Goal: Task Accomplishment & Management: Manage account settings

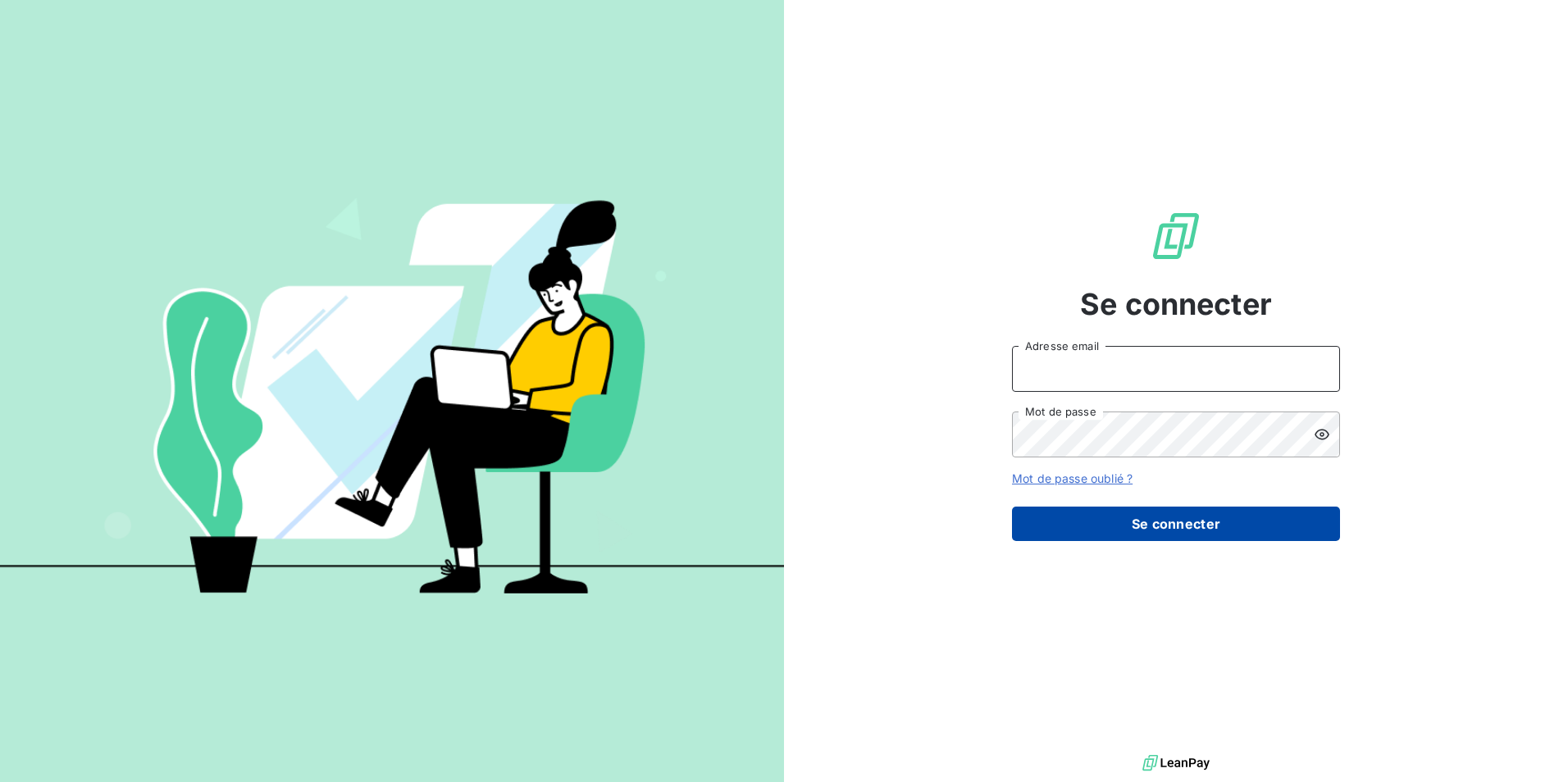
type input "[EMAIL_ADDRESS][DOMAIN_NAME]"
click at [1131, 525] on button "Se connecter" at bounding box center [1176, 524] width 329 height 34
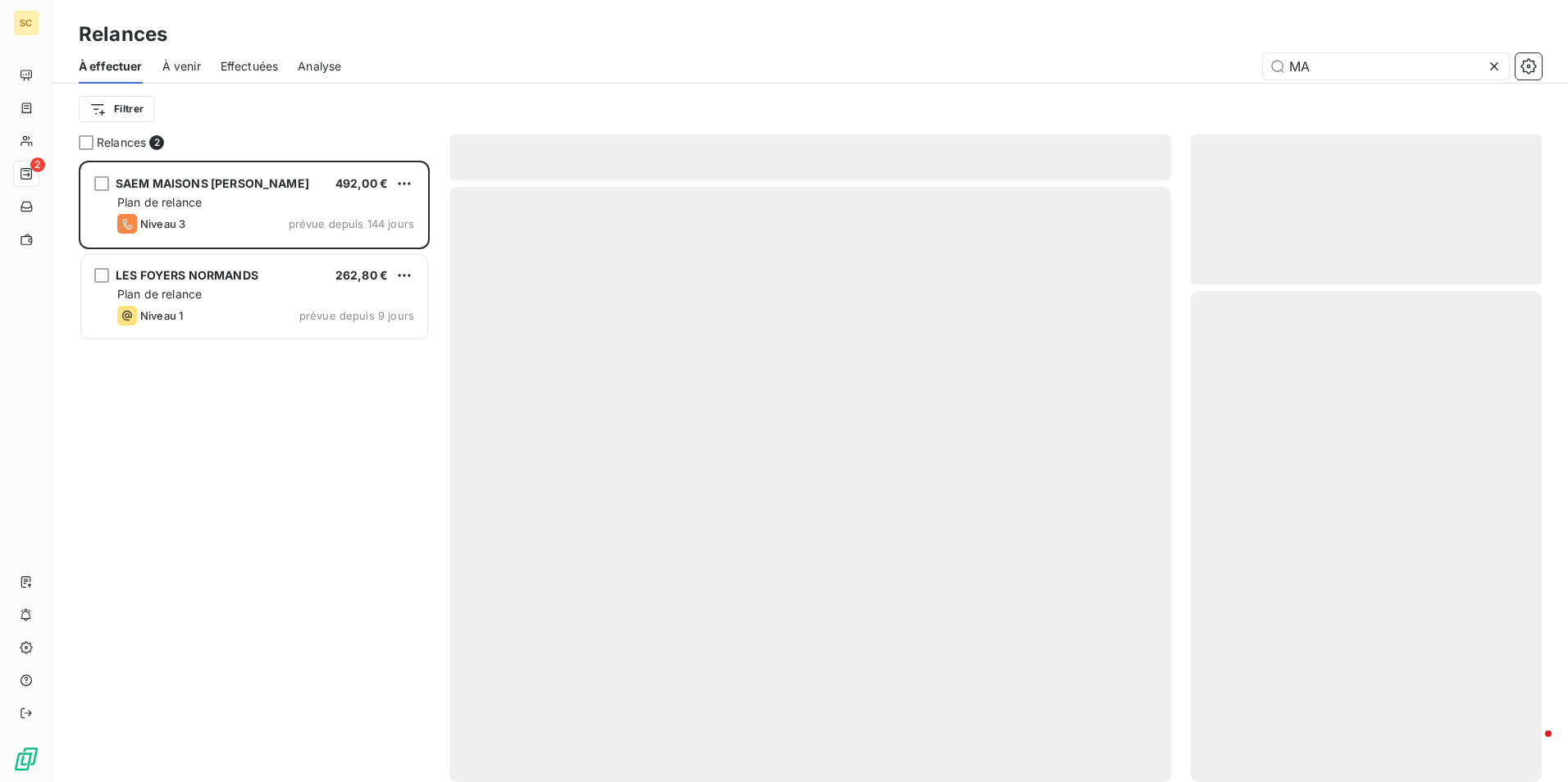
scroll to position [610, 339]
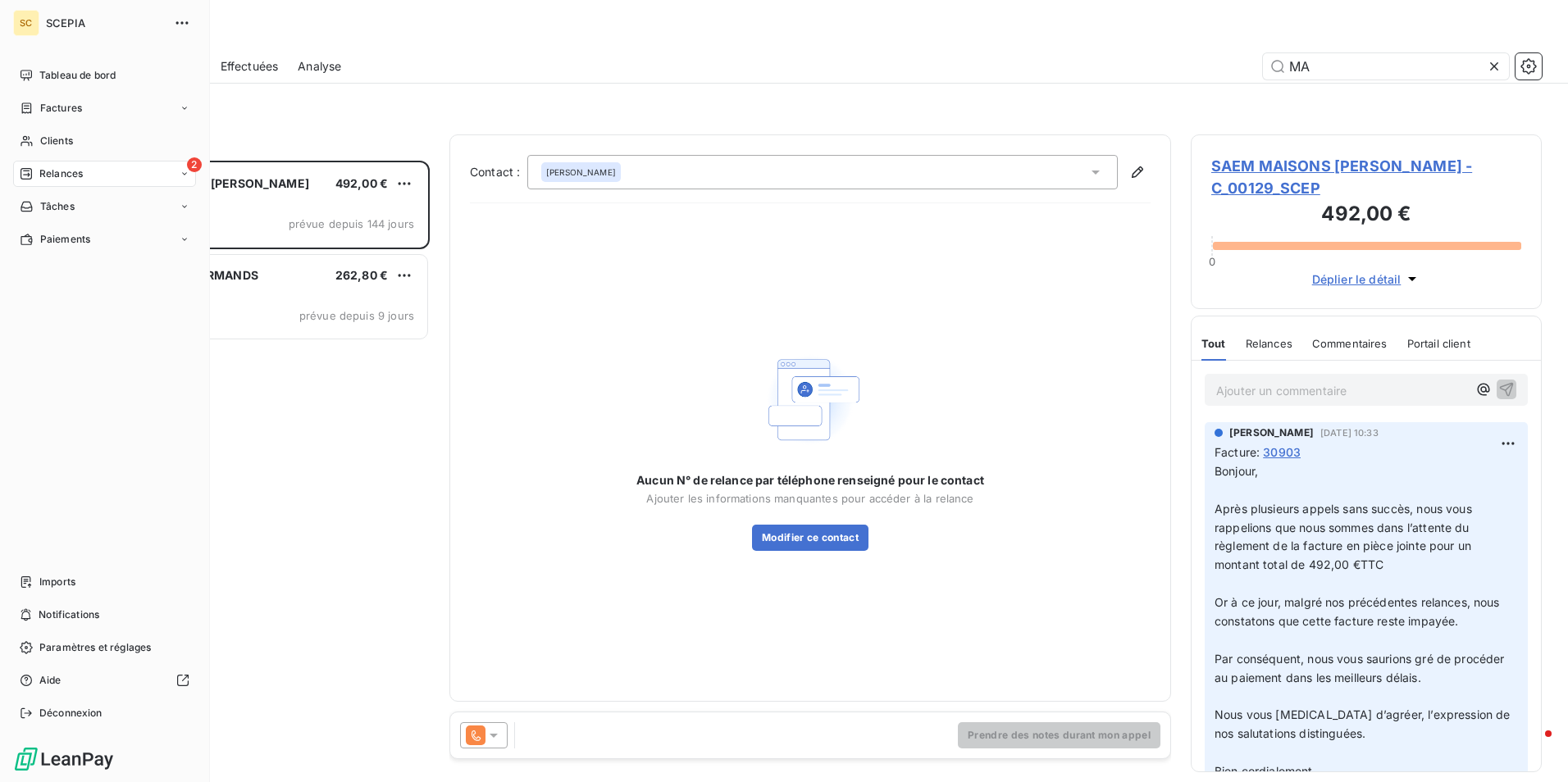
click at [125, 169] on div "2 Relances" at bounding box center [104, 174] width 183 height 27
click at [66, 142] on span "Clients" at bounding box center [56, 141] width 33 height 15
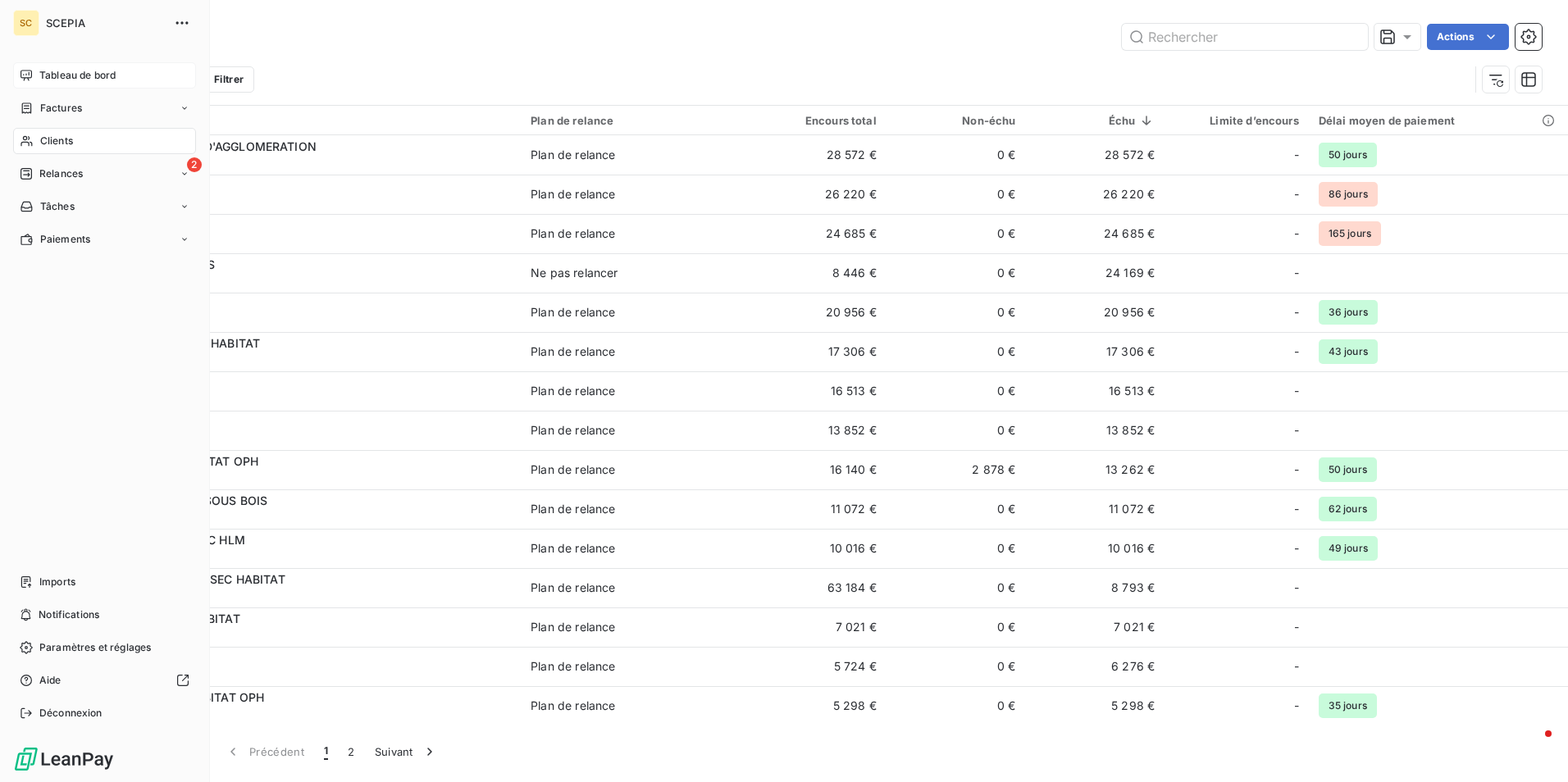
click at [94, 77] on span "Tableau de bord" at bounding box center [78, 76] width 77 height 15
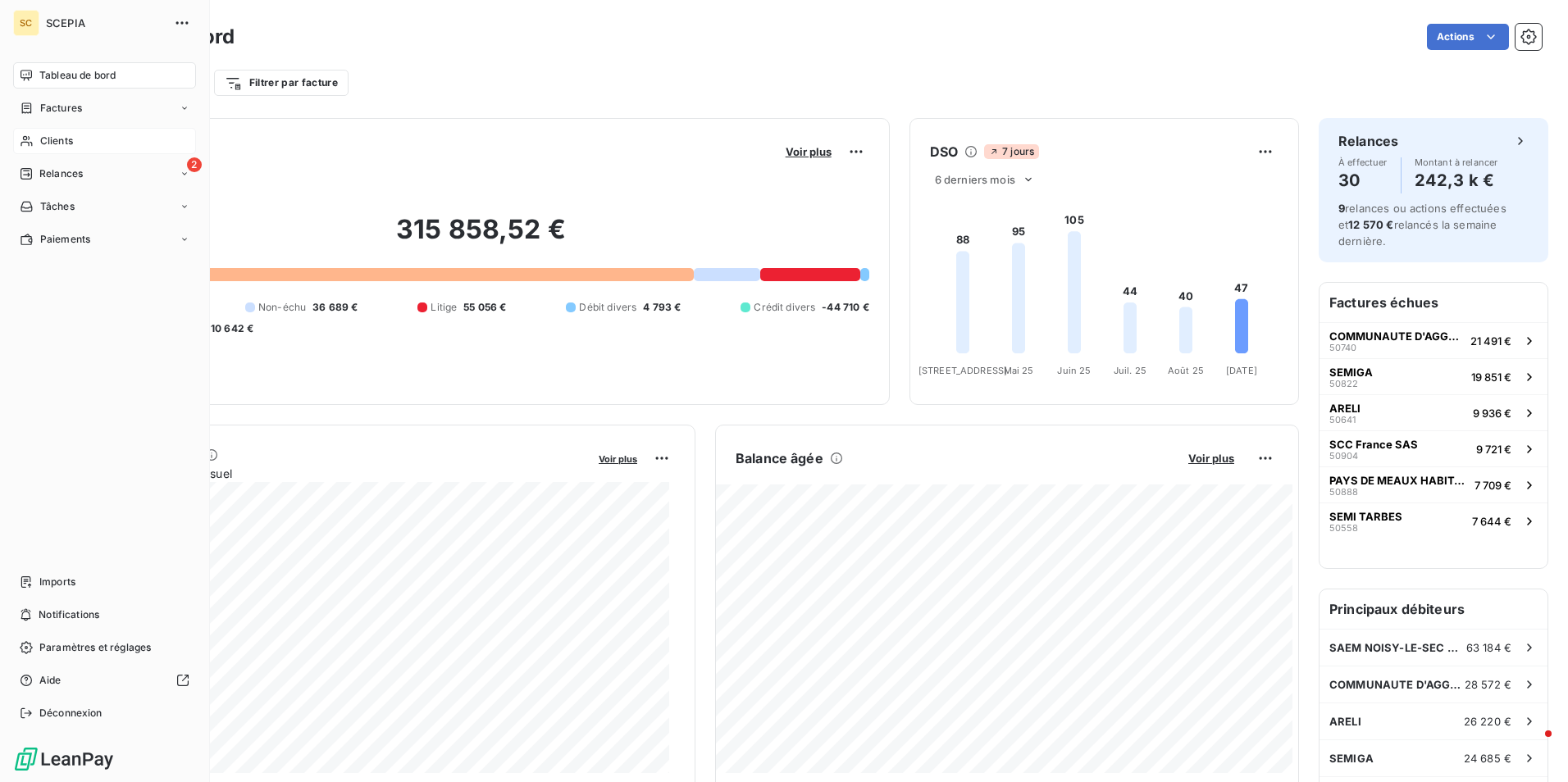
click at [52, 144] on span "Clients" at bounding box center [56, 141] width 33 height 15
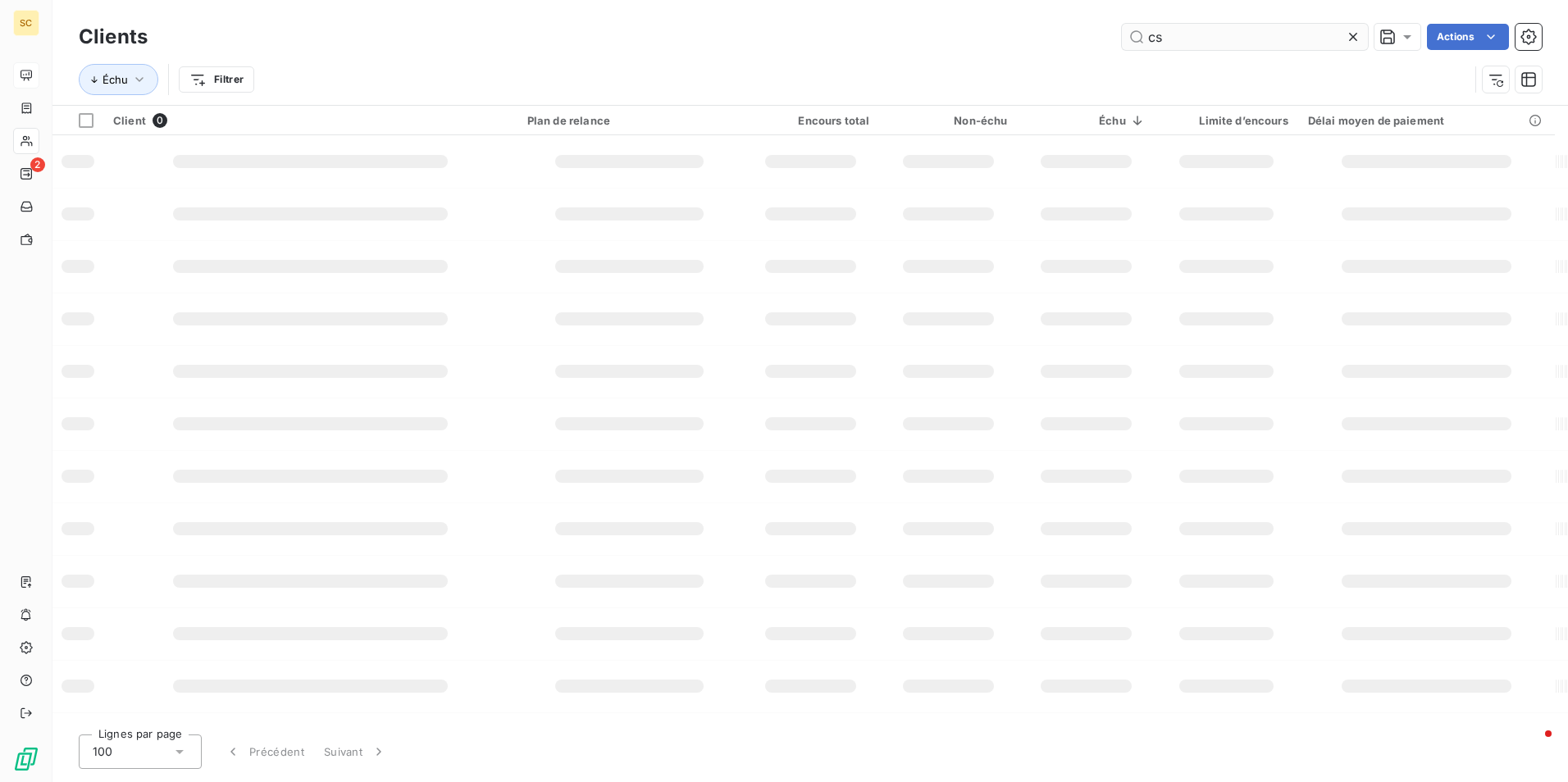
type input "c"
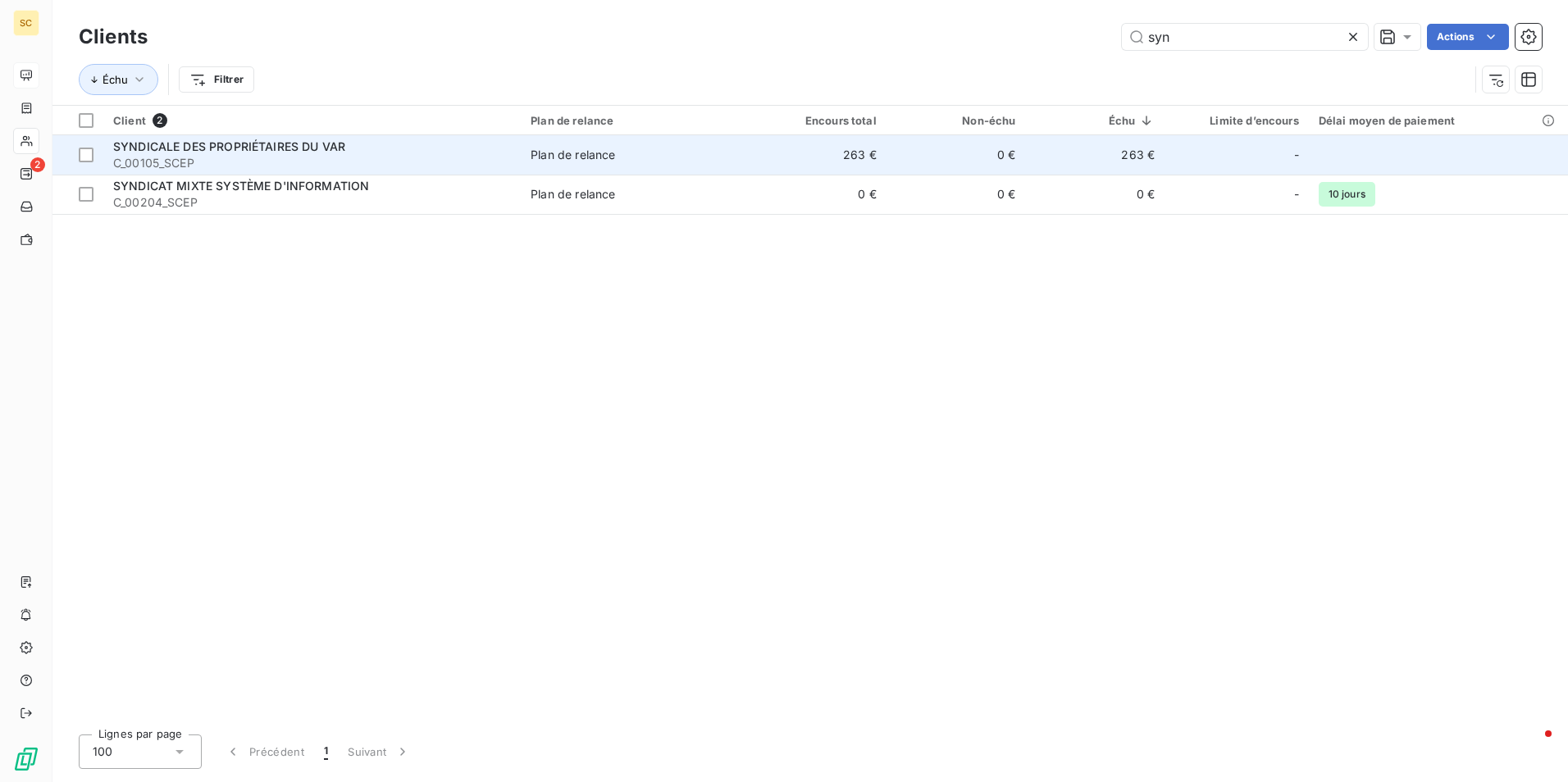
type input "syn"
click at [232, 151] on span "SYNDICALE DES PROPRIÉTAIRES DU VAR" at bounding box center [229, 146] width 232 height 14
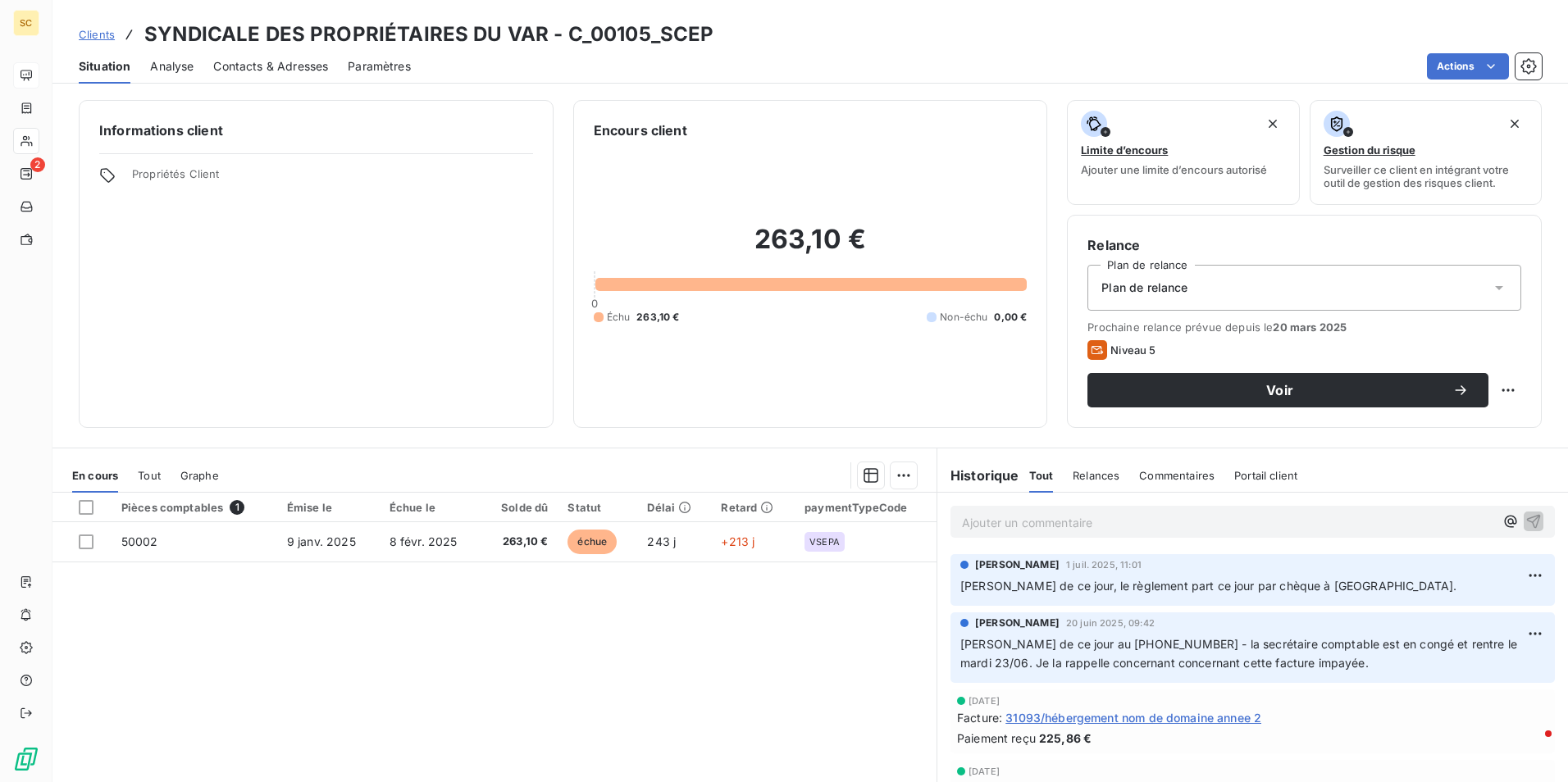
click at [1491, 279] on icon at bounding box center [1499, 287] width 16 height 16
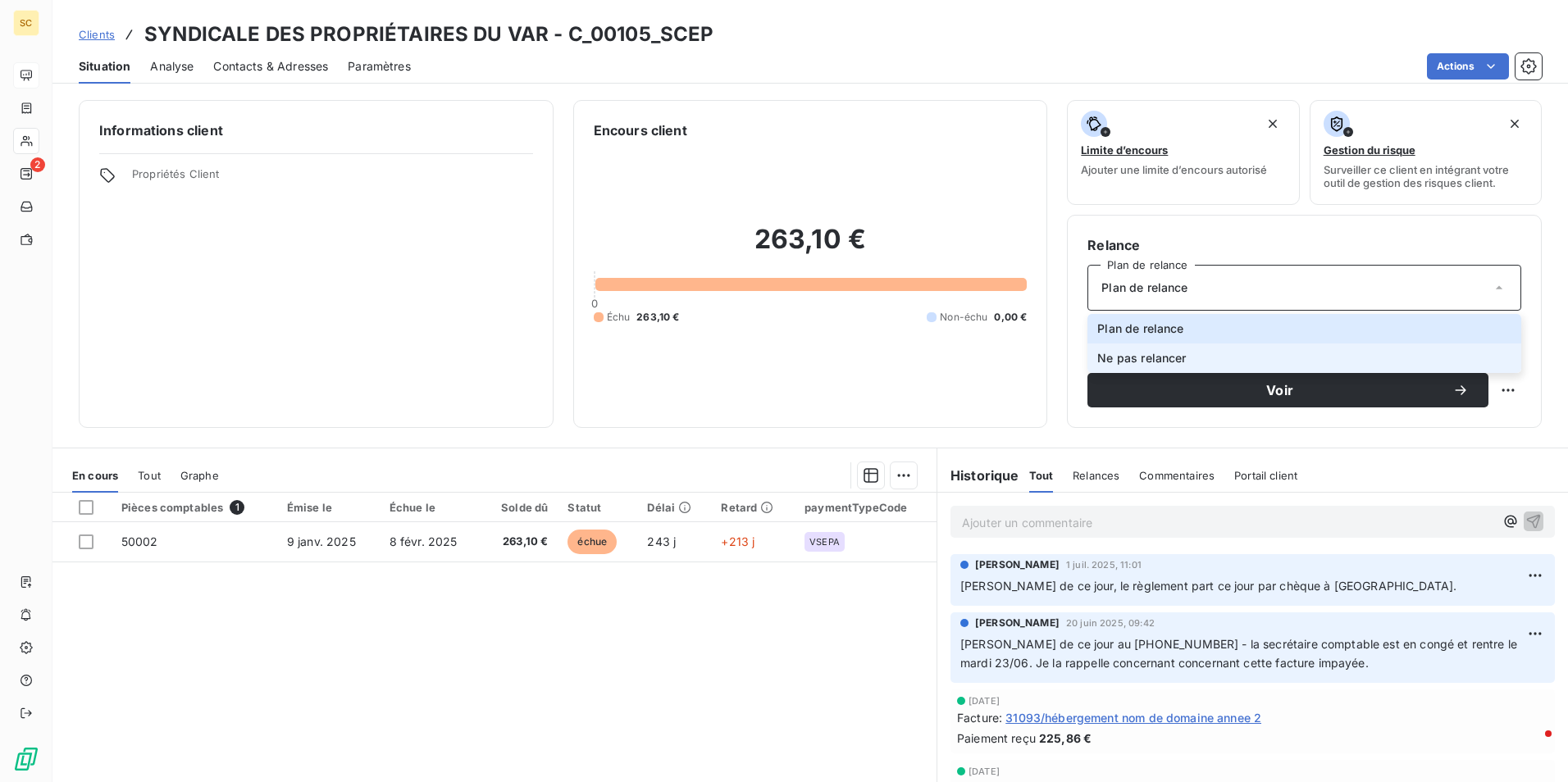
click at [1131, 355] on span "Ne pas relancer" at bounding box center [1142, 358] width 89 height 16
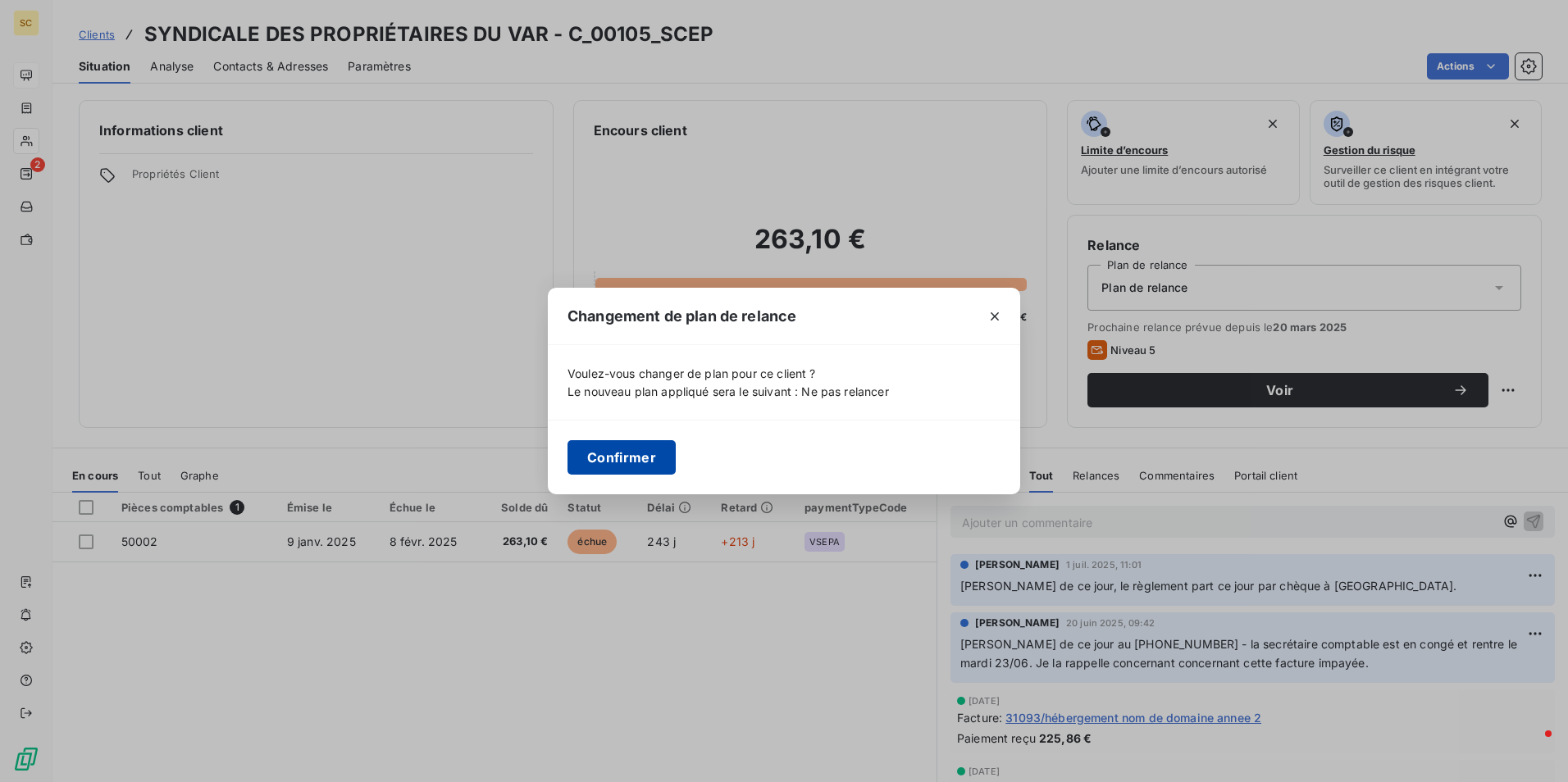
click at [595, 467] on button "Confirmer" at bounding box center [621, 457] width 108 height 34
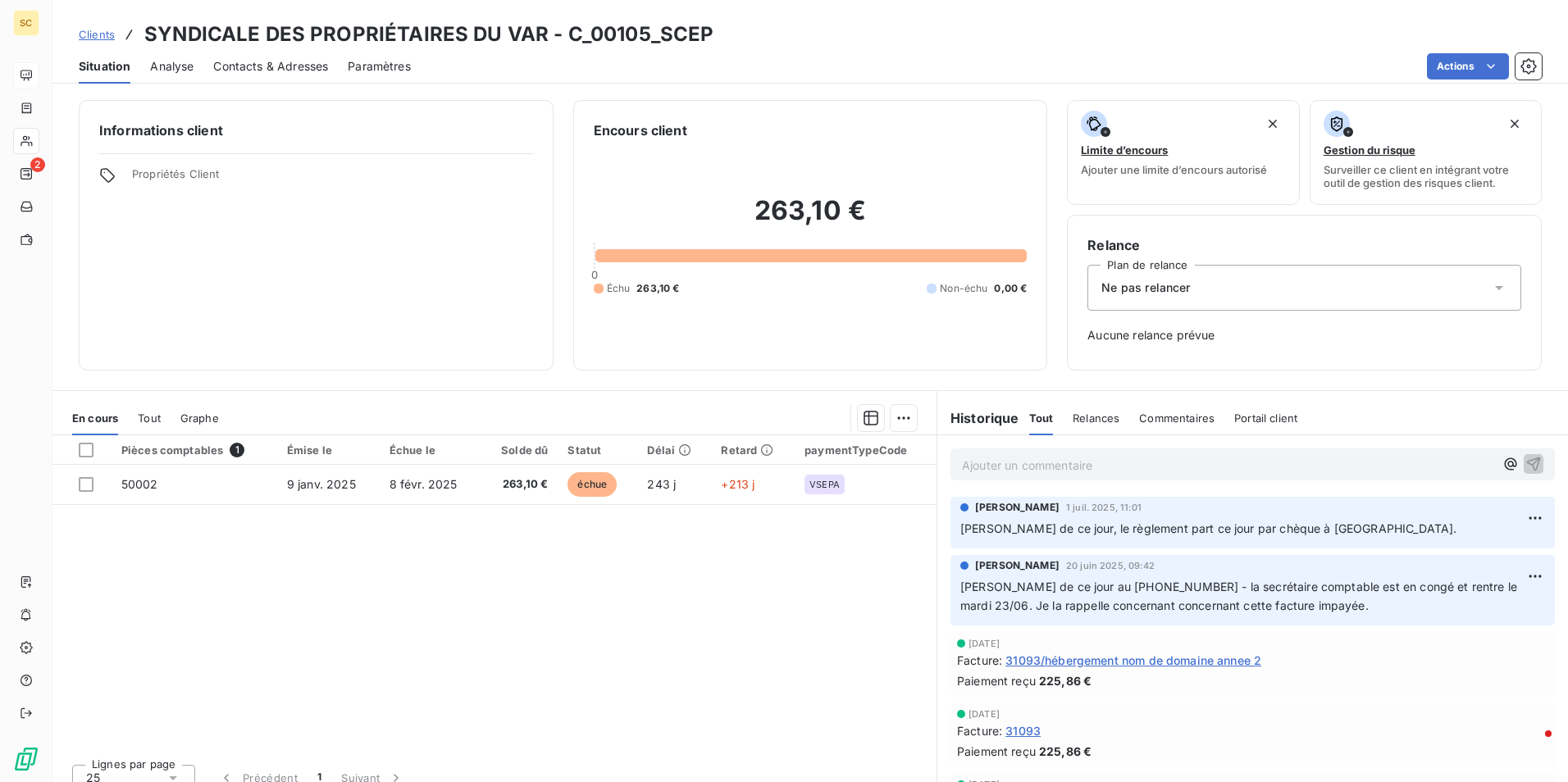
click at [1019, 471] on p "Ajouter un commentaire ﻿" at bounding box center [1228, 466] width 532 height 21
click at [1525, 466] on icon "button" at bounding box center [1533, 463] width 16 height 16
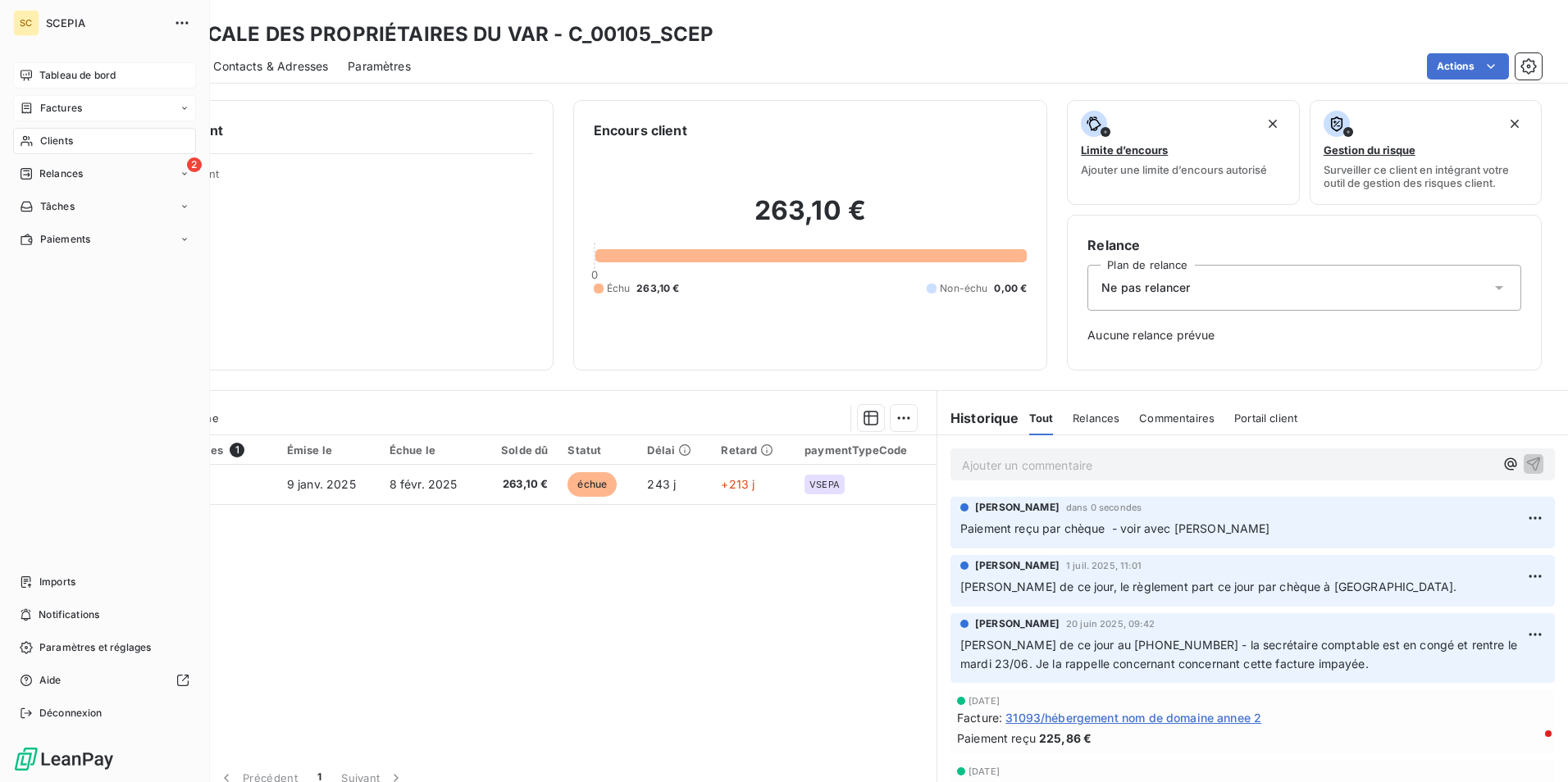
click at [80, 111] on span "Factures" at bounding box center [61, 109] width 42 height 15
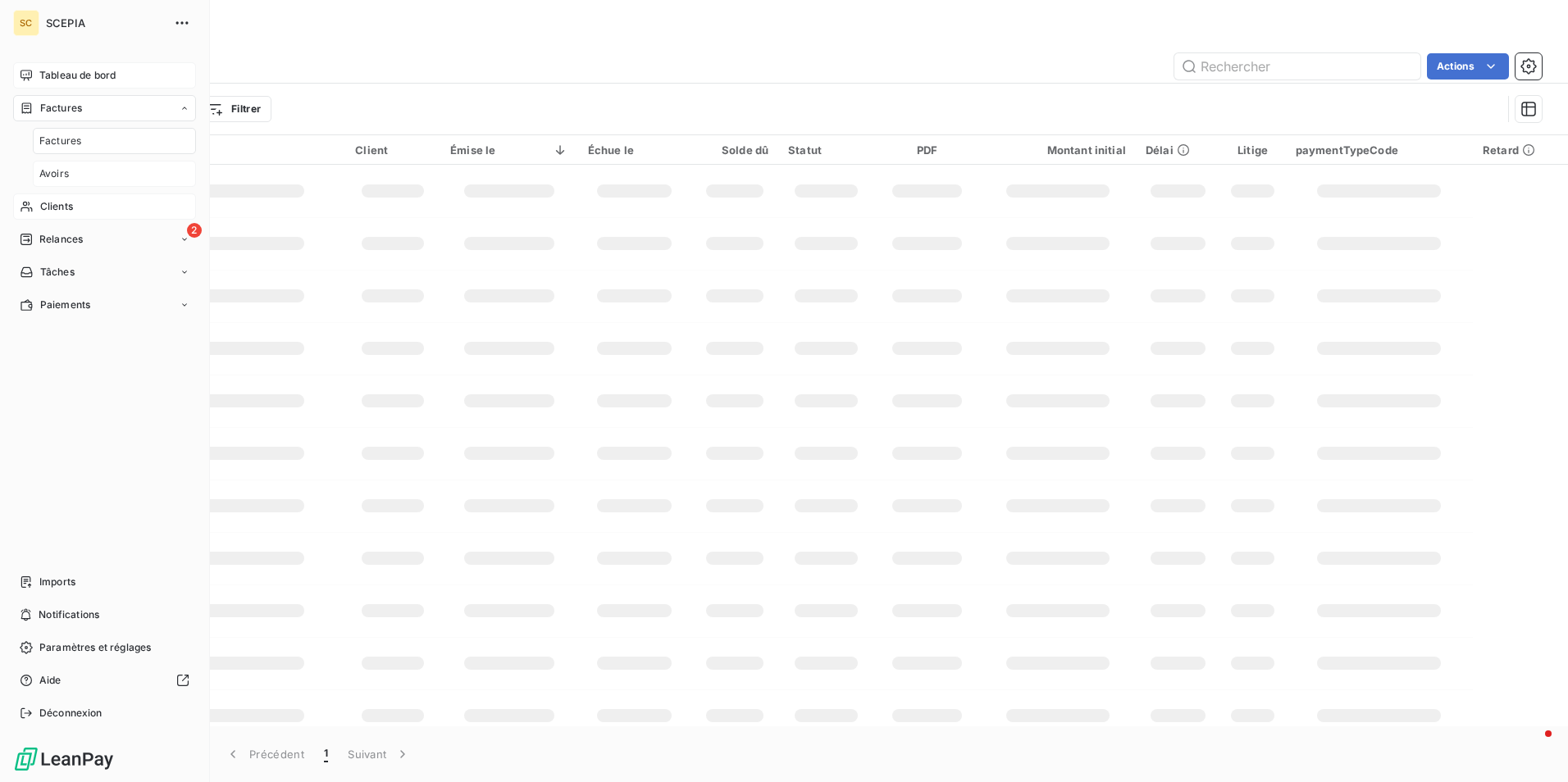
click at [63, 172] on span "Avoirs" at bounding box center [54, 174] width 29 height 15
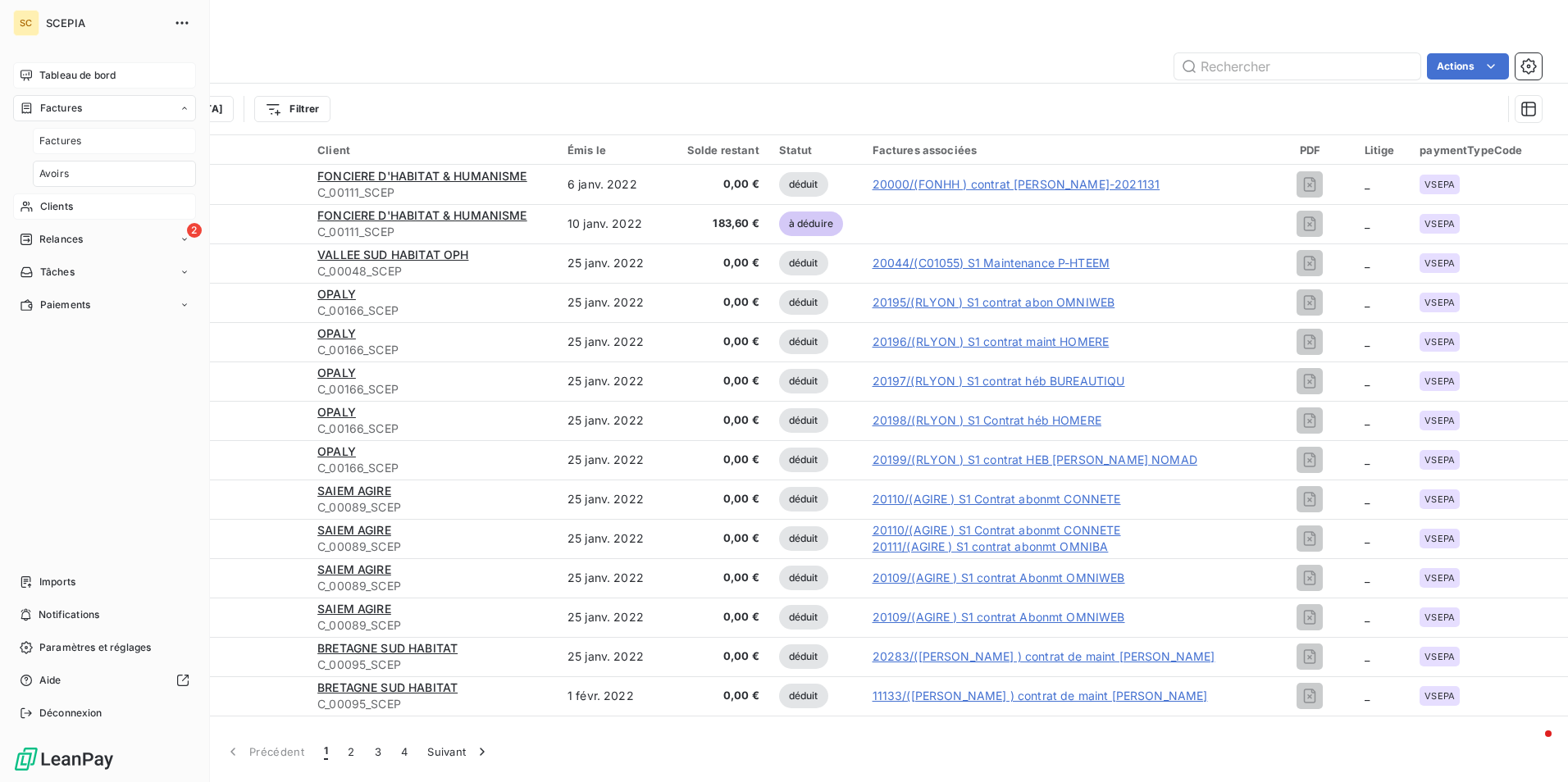
click at [63, 133] on div "Factures" at bounding box center [115, 141] width 163 height 27
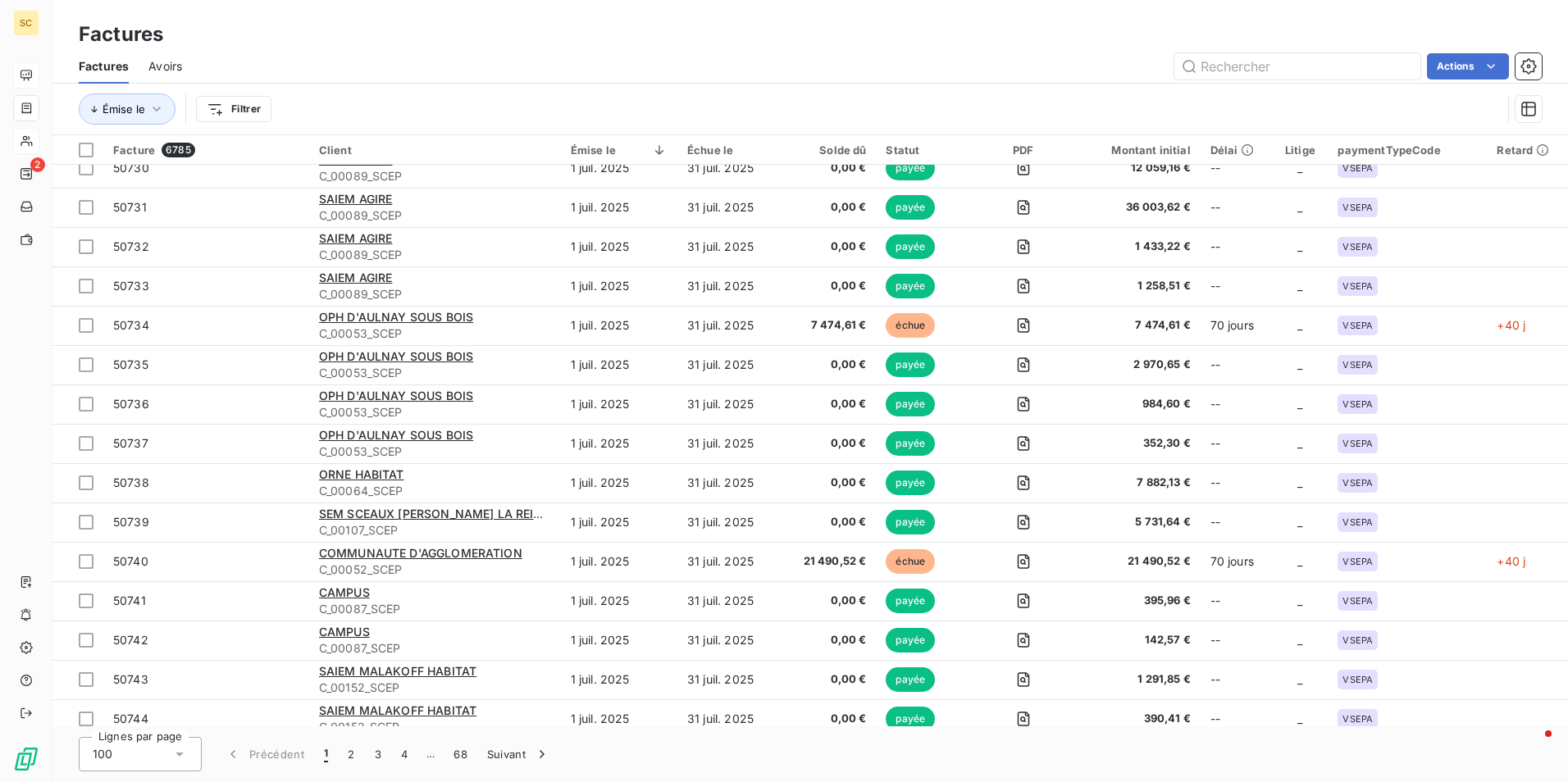
scroll to position [3376, 0]
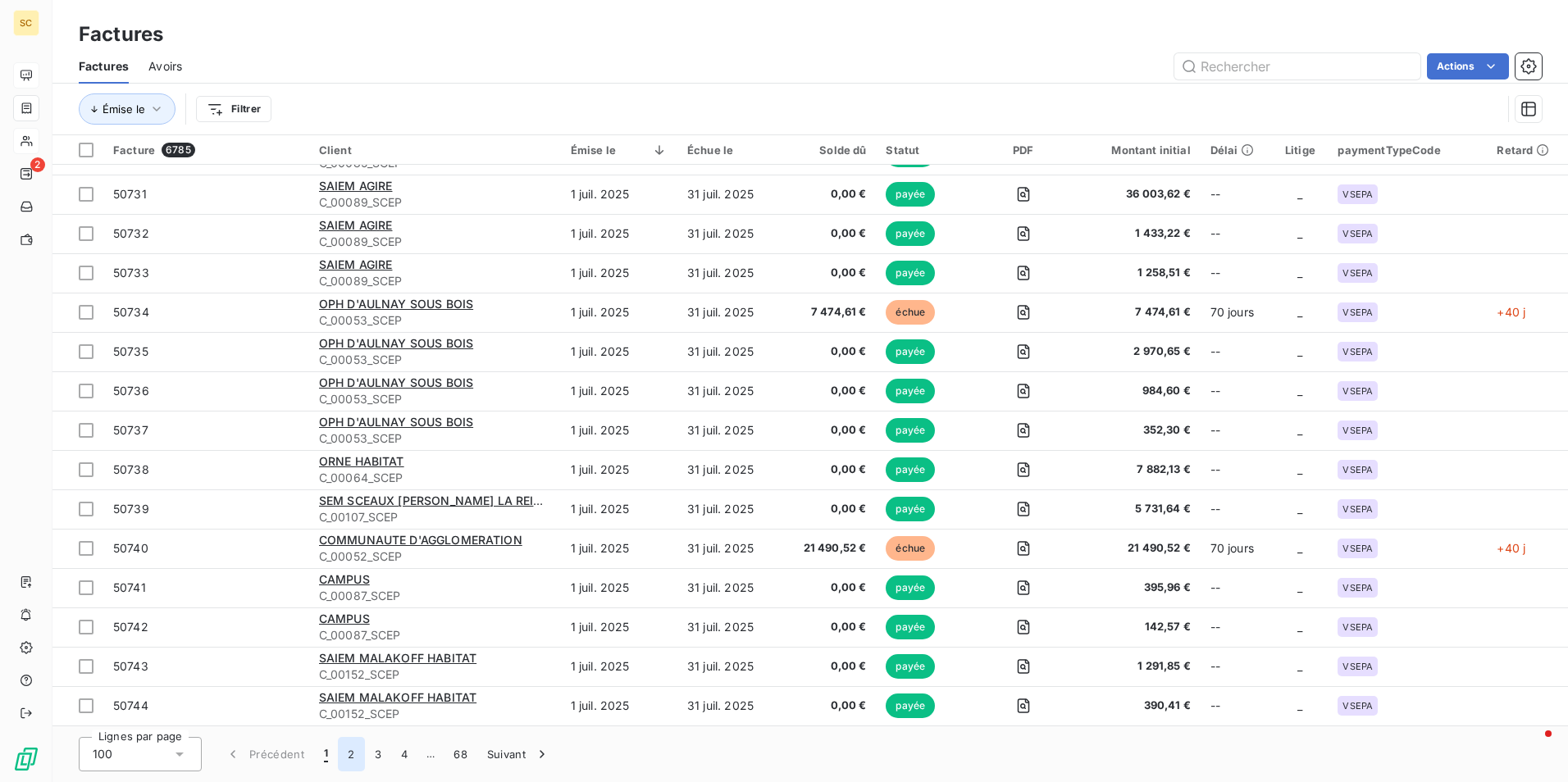
click at [347, 760] on button "2" at bounding box center [351, 755] width 27 height 34
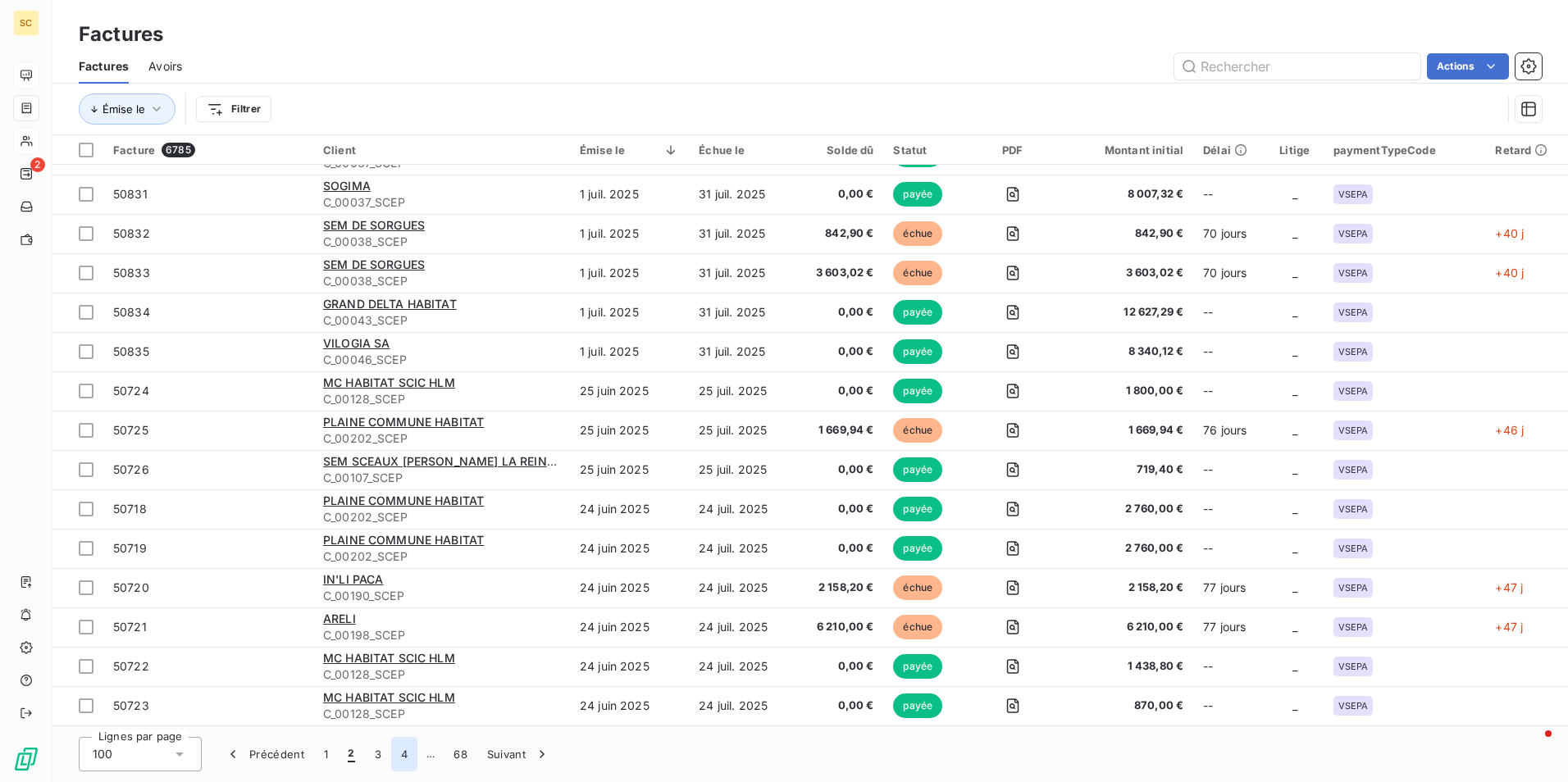
click at [396, 755] on button "4" at bounding box center [404, 755] width 27 height 34
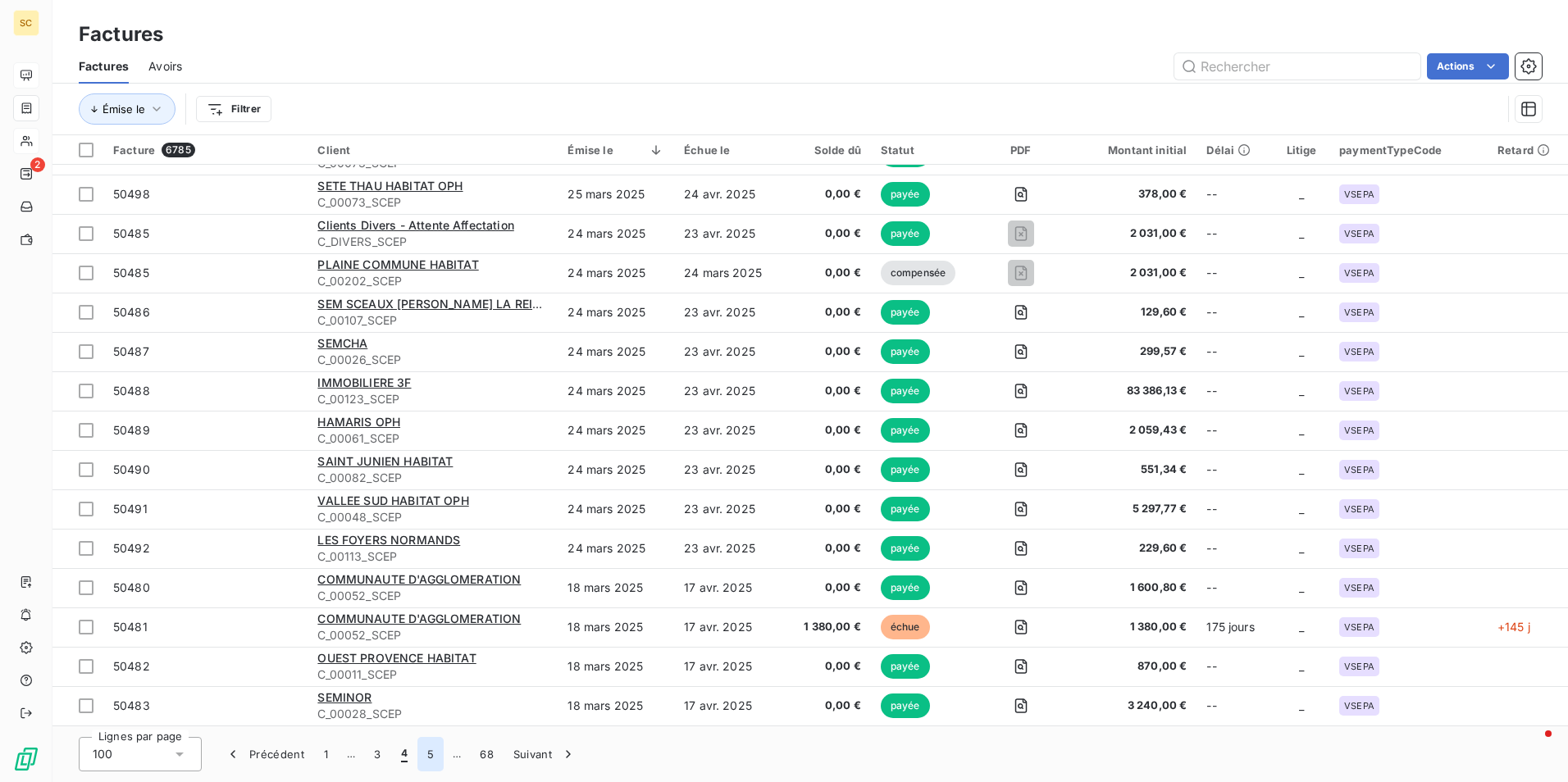
click at [436, 747] on button "5" at bounding box center [431, 755] width 27 height 34
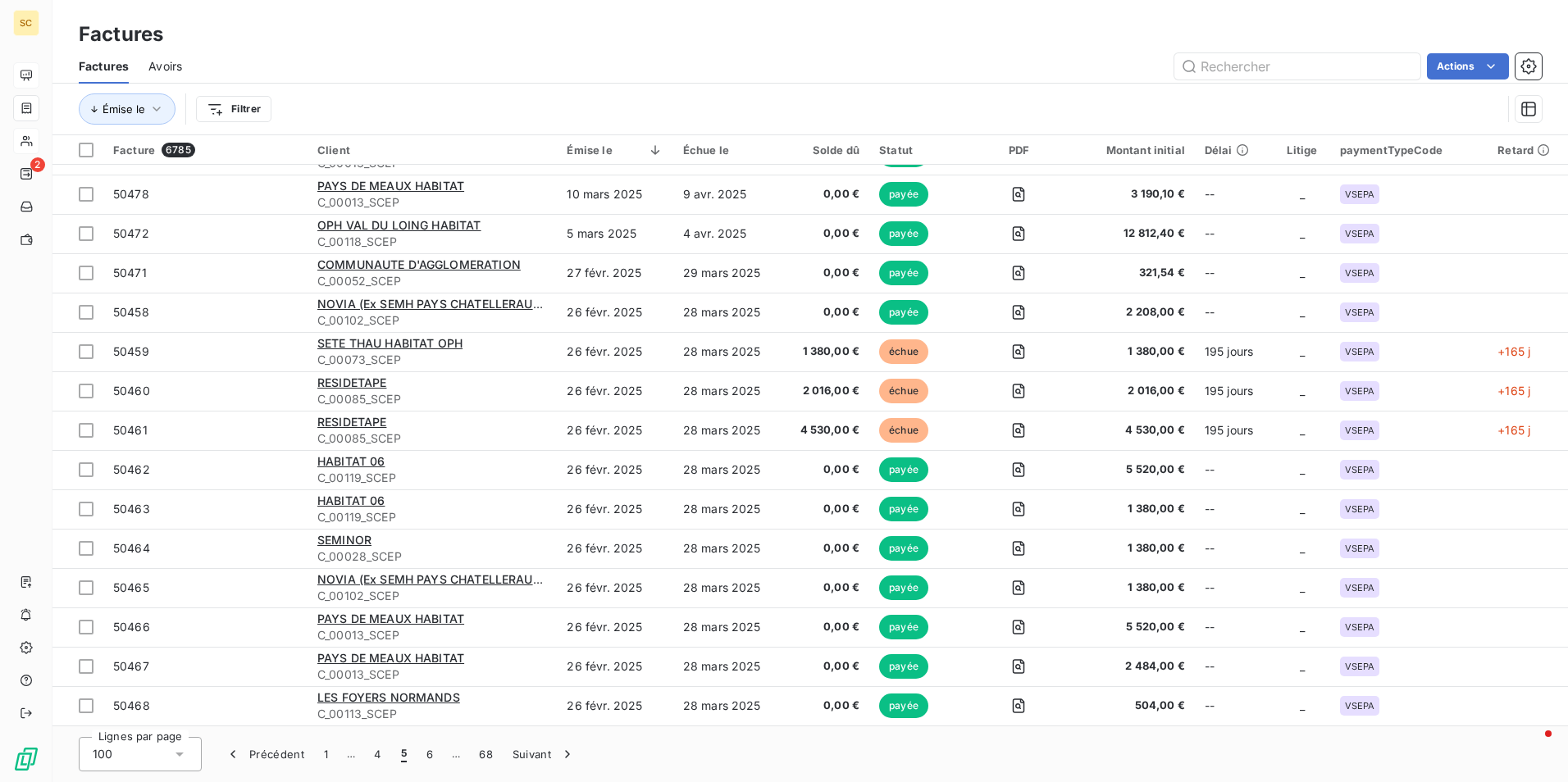
scroll to position [1162, 0]
